Goal: Information Seeking & Learning: Learn about a topic

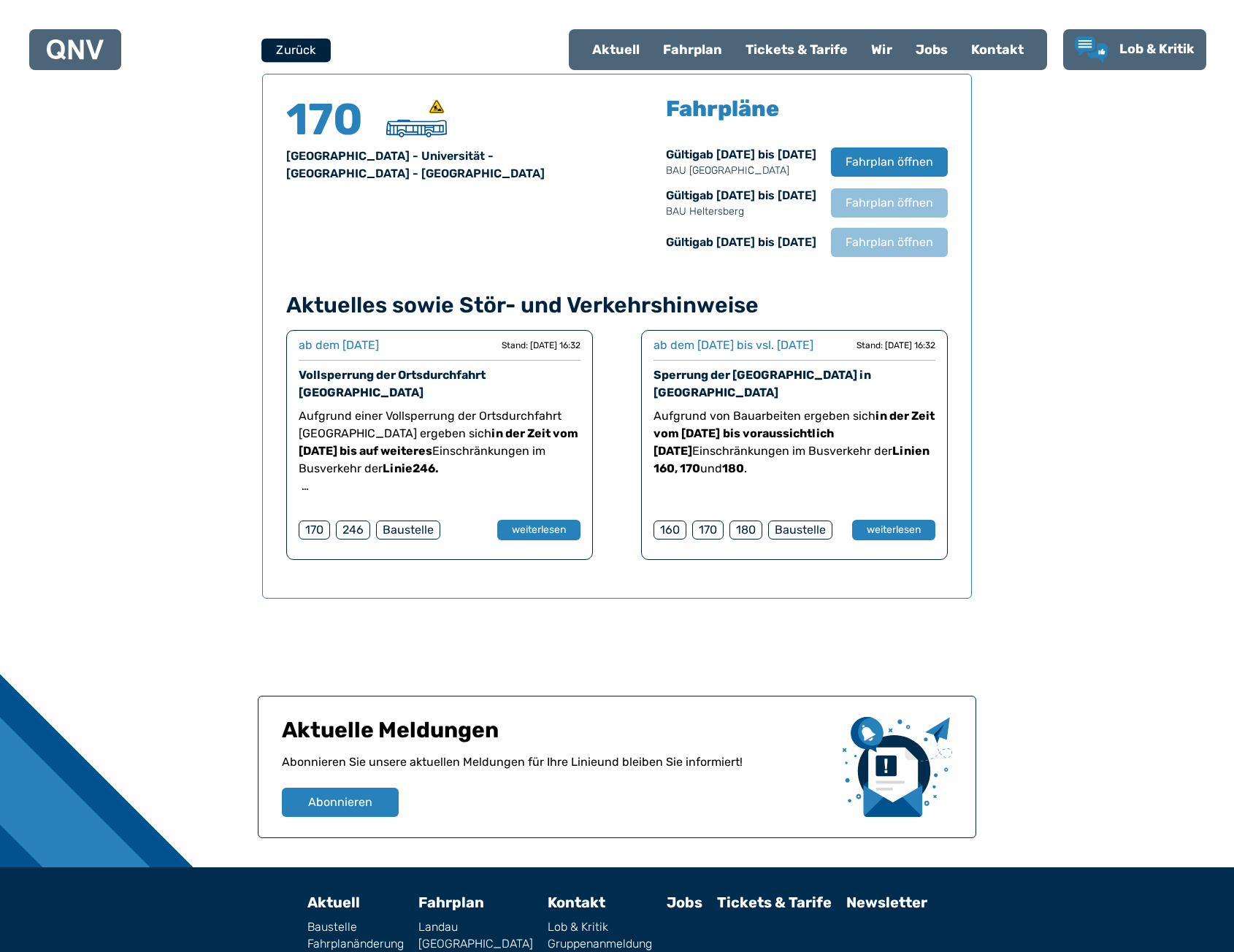
click at [295, 58] on button "Zurück" at bounding box center [296, 50] width 70 height 25
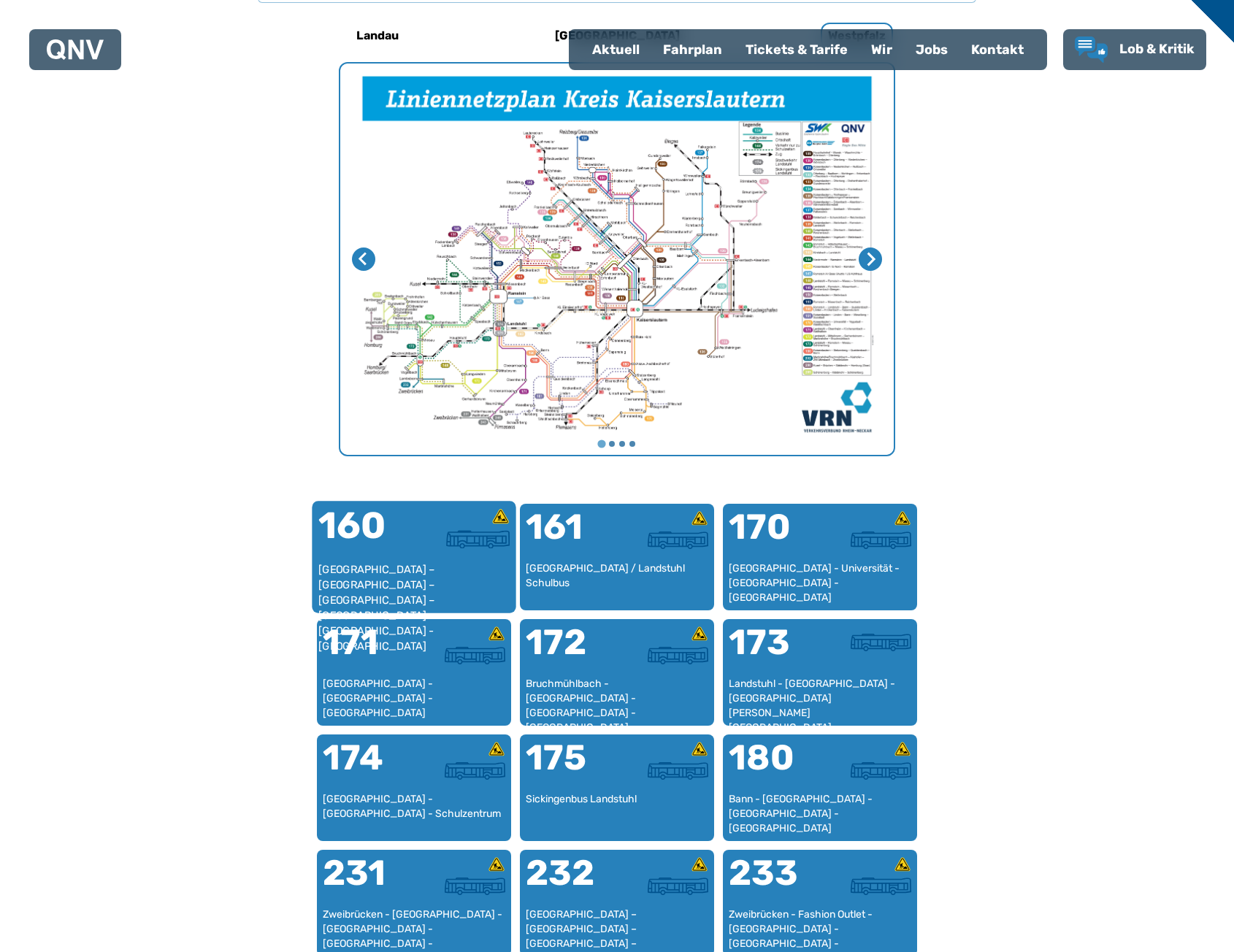
scroll to position [595, 0]
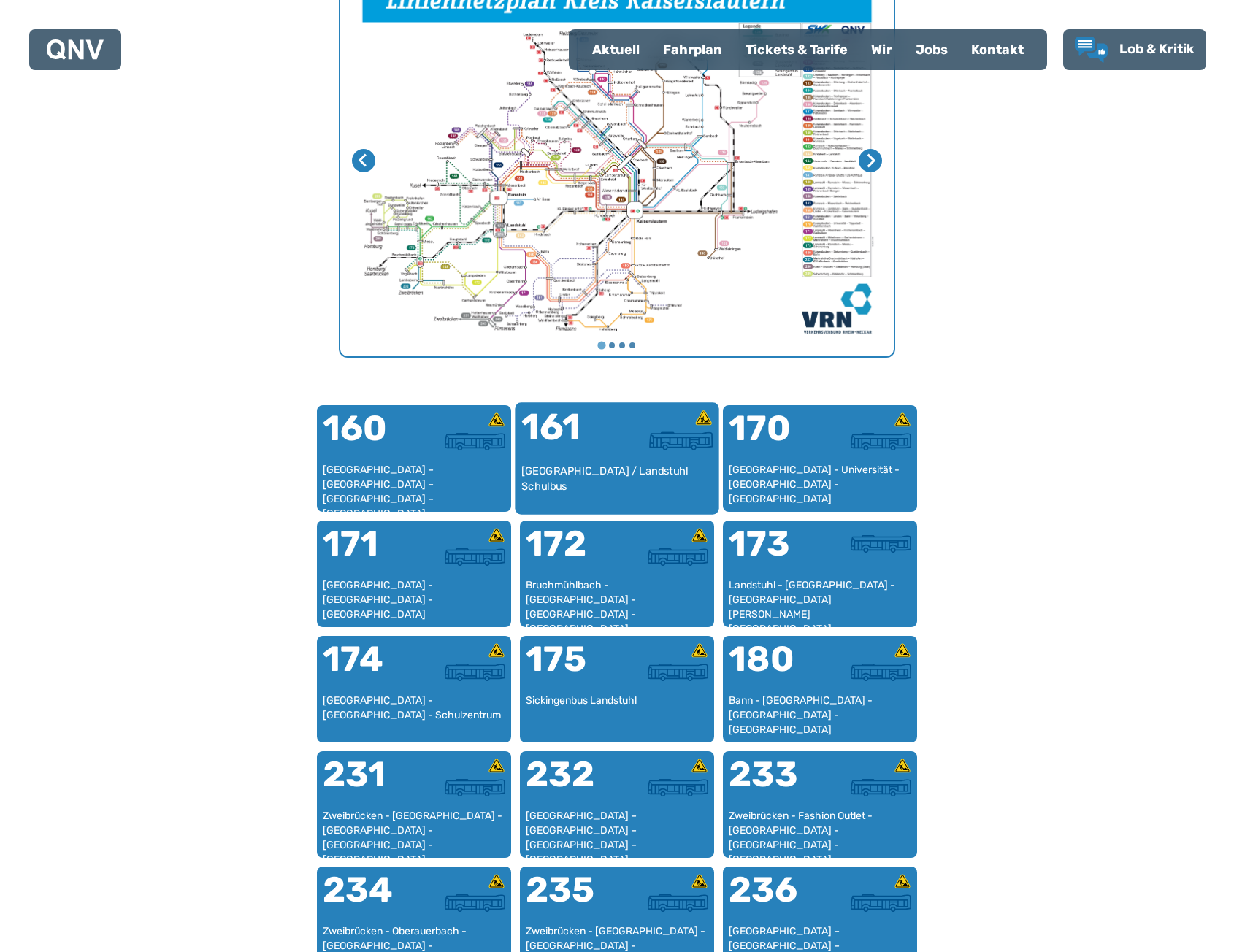
click at [573, 420] on div "161" at bounding box center [569, 436] width 95 height 55
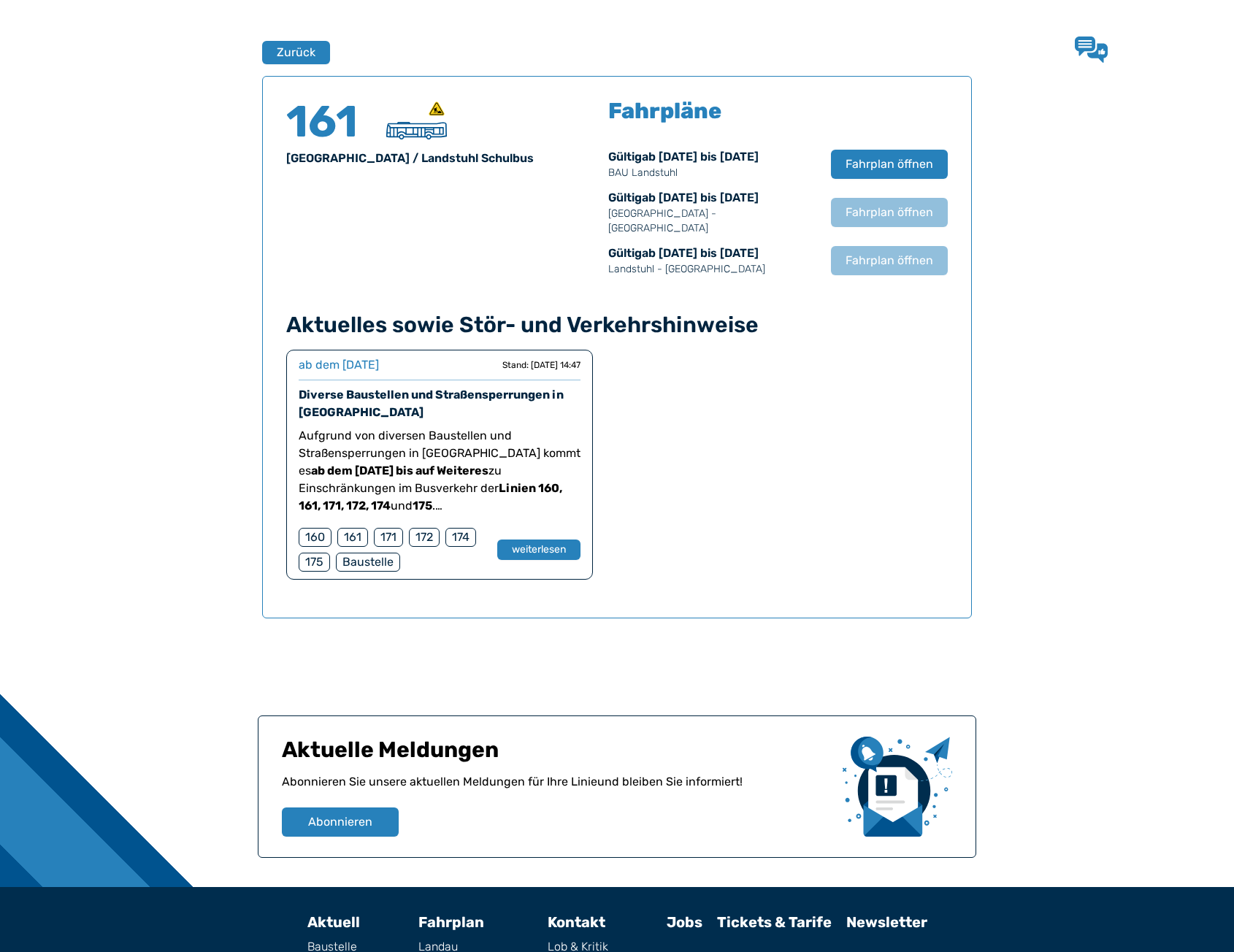
scroll to position [962, 0]
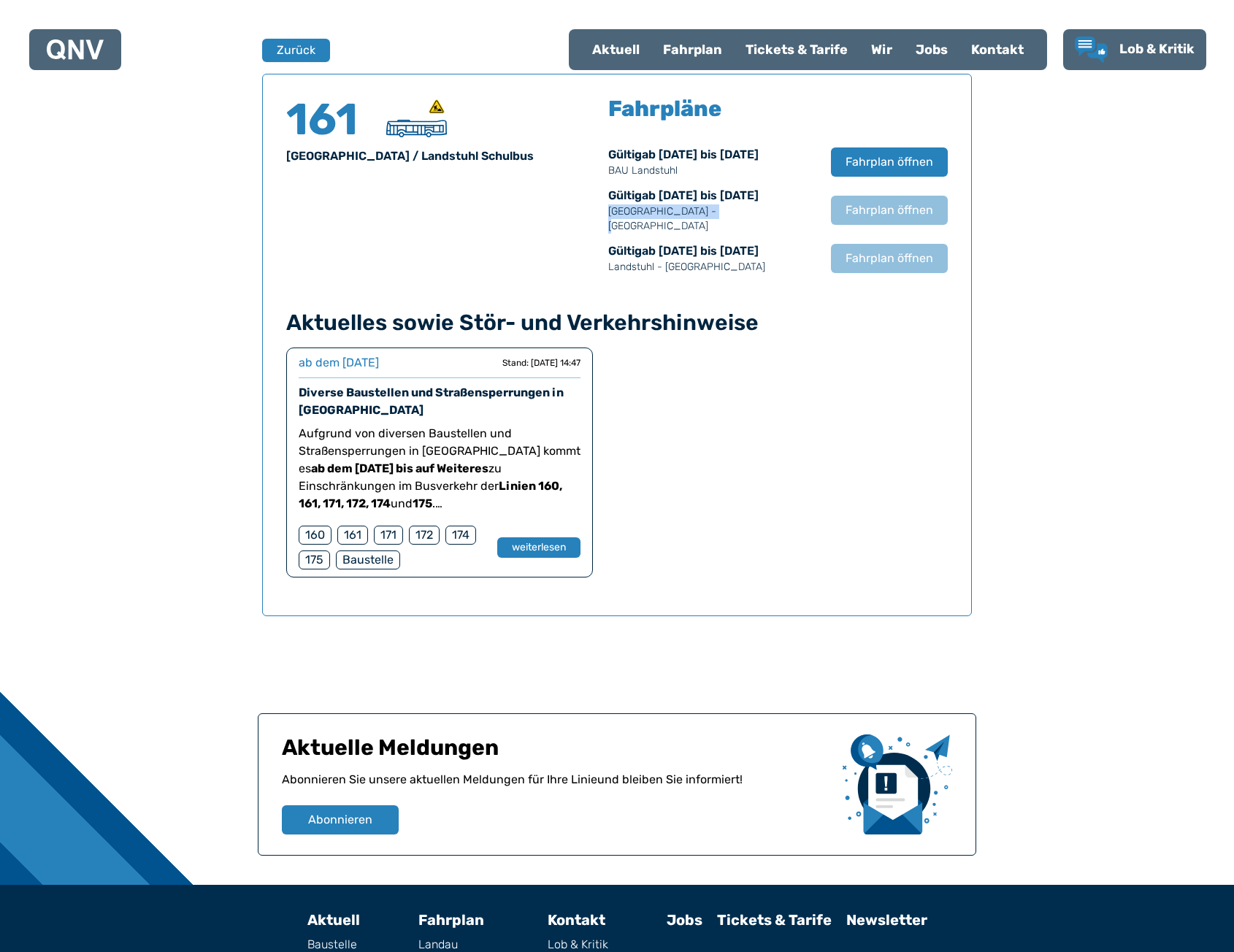
drag, startPoint x: 615, startPoint y: 207, endPoint x: 706, endPoint y: 212, distance: 91.1
click at [707, 209] on p "[GEOGRAPHIC_DATA] - [GEOGRAPHIC_DATA]" at bounding box center [712, 219] width 208 height 29
drag, startPoint x: 701, startPoint y: 252, endPoint x: 619, endPoint y: 251, distance: 82.0
click at [619, 260] on p "Landstuhl - [GEOGRAPHIC_DATA]" at bounding box center [712, 267] width 208 height 15
click at [615, 260] on p "Landstuhl - [GEOGRAPHIC_DATA]" at bounding box center [712, 267] width 208 height 15
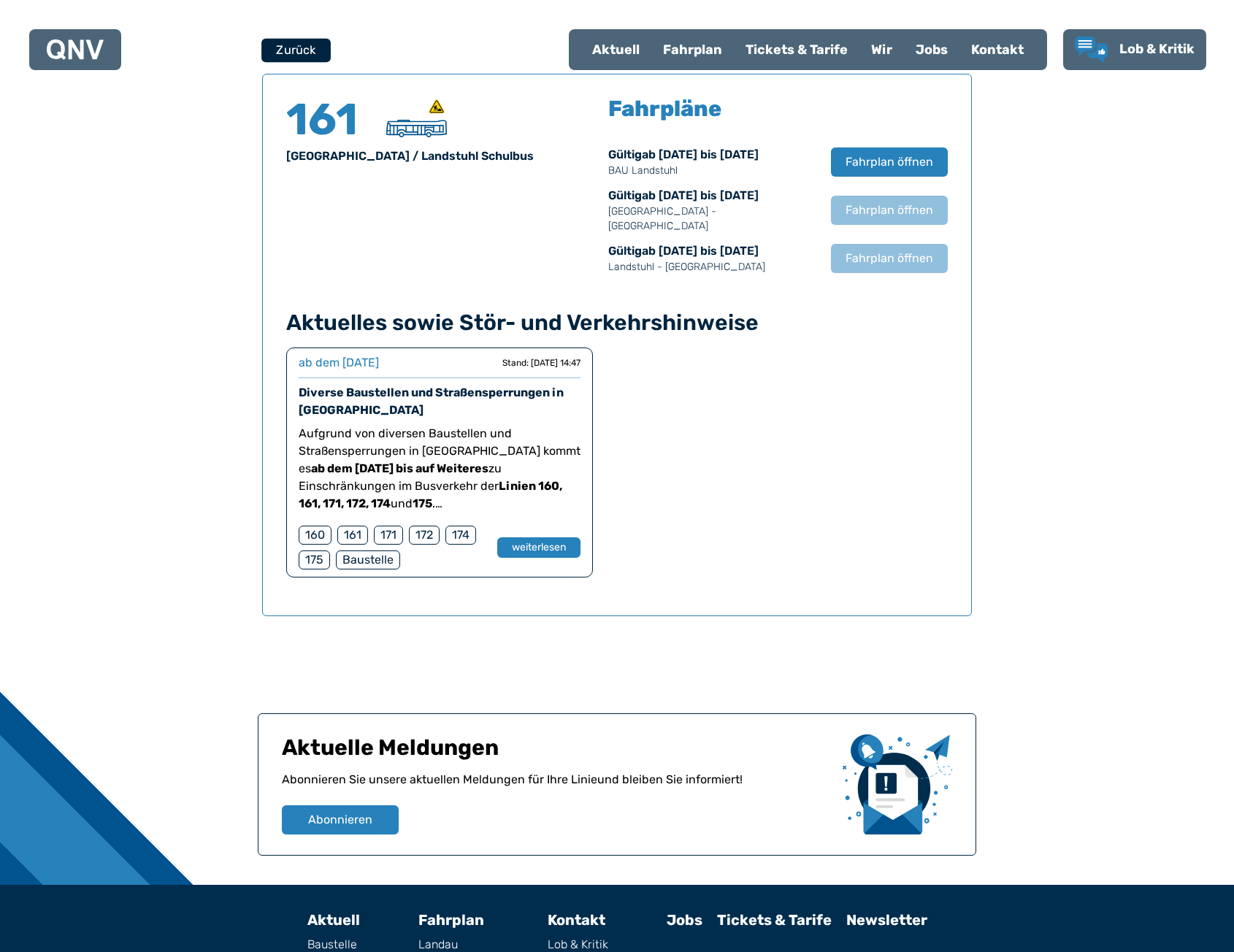
click at [288, 44] on button "Zurück" at bounding box center [296, 50] width 70 height 25
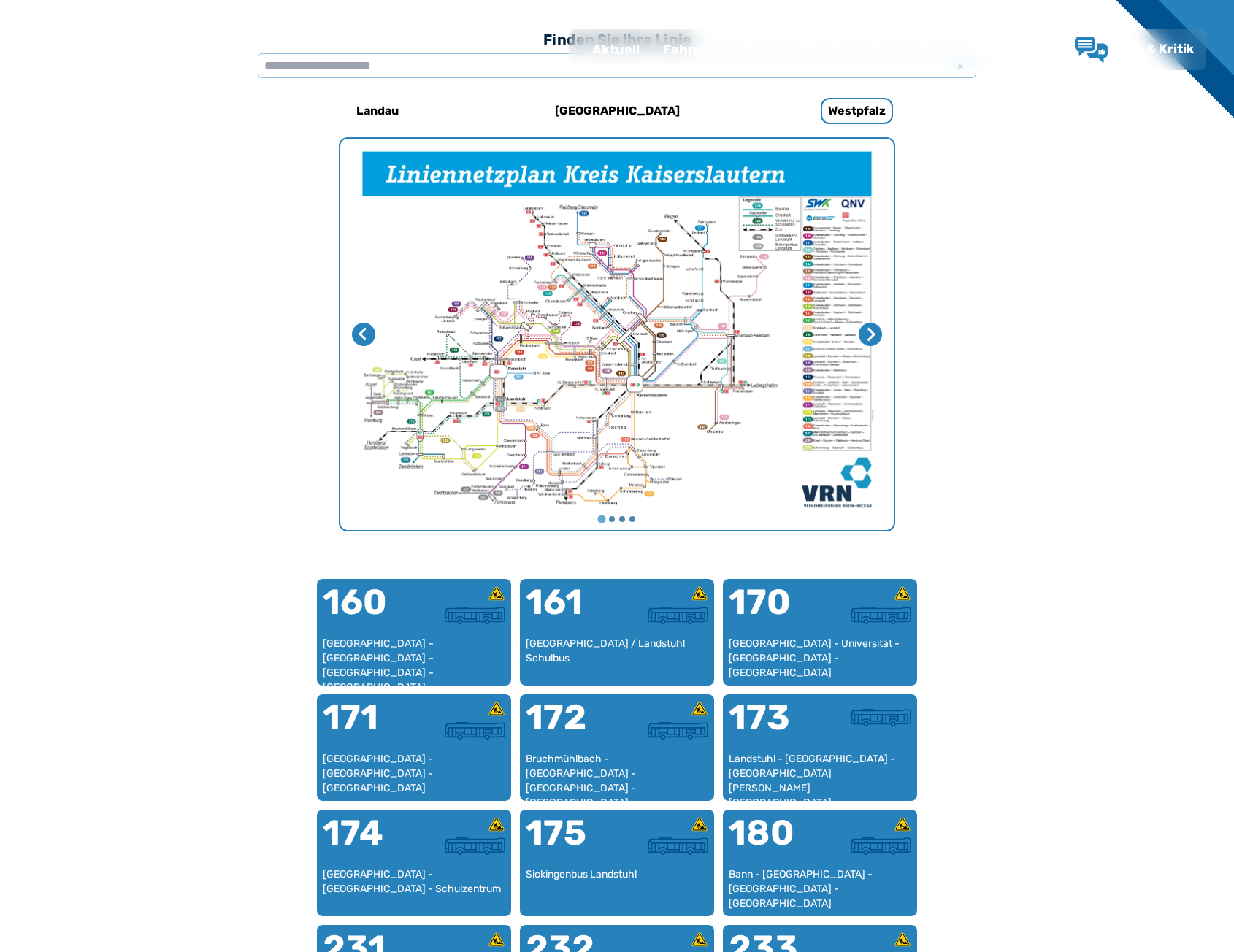
scroll to position [450, 0]
